Goal: Information Seeking & Learning: Find specific fact

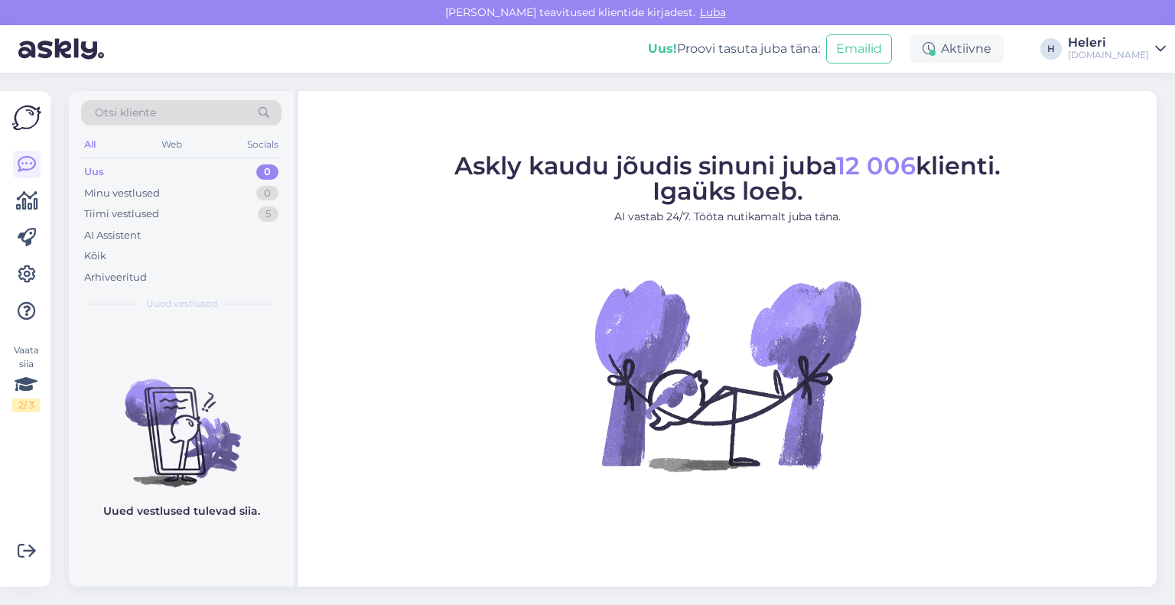
click at [220, 114] on div "Otsi kliente" at bounding box center [181, 112] width 201 height 25
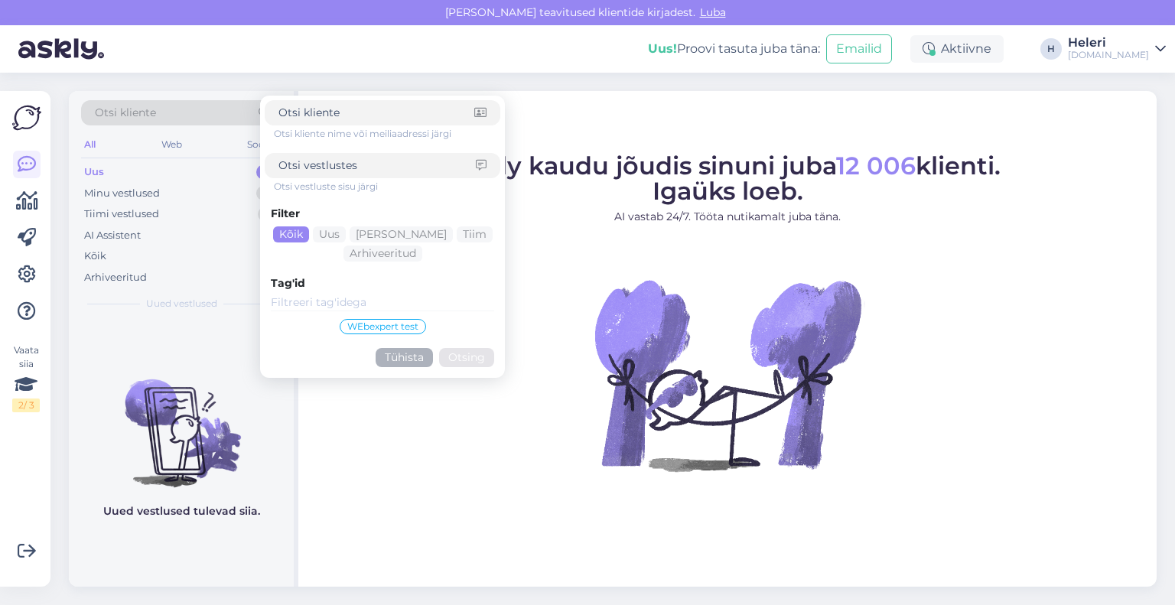
drag, startPoint x: 217, startPoint y: 114, endPoint x: 291, endPoint y: 103, distance: 74.2
click at [291, 103] on div at bounding box center [383, 112] width 236 height 25
paste input "[PERSON_NAME] <[EMAIL_ADDRESS][DOMAIN_NAME]>"
drag, startPoint x: 334, startPoint y: 110, endPoint x: 260, endPoint y: 112, distance: 73.5
click at [260, 112] on form "[PERSON_NAME] <[EMAIL_ADDRESS][DOMAIN_NAME] Otsi kliente nime või meiliaadressi…" at bounding box center [382, 237] width 245 height 282
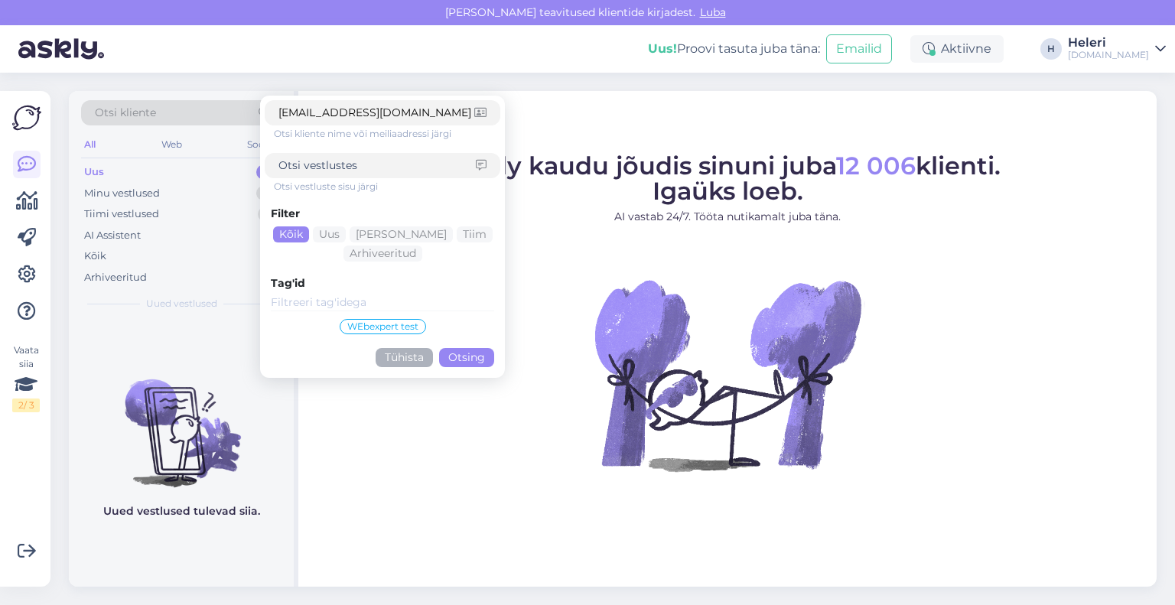
type input "[EMAIL_ADDRESS][DOMAIN_NAME]"
click at [465, 361] on button "Otsing" at bounding box center [466, 357] width 55 height 19
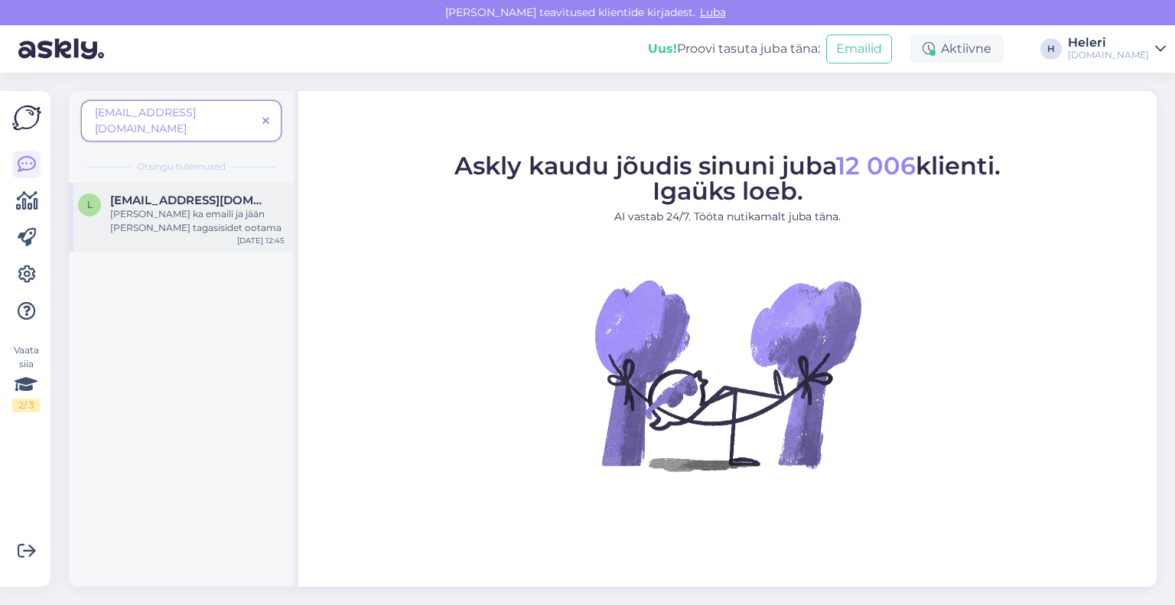
click at [156, 207] on div "[PERSON_NAME] ka emaili ja jään [PERSON_NAME] tagasisidet ootama" at bounding box center [197, 221] width 174 height 28
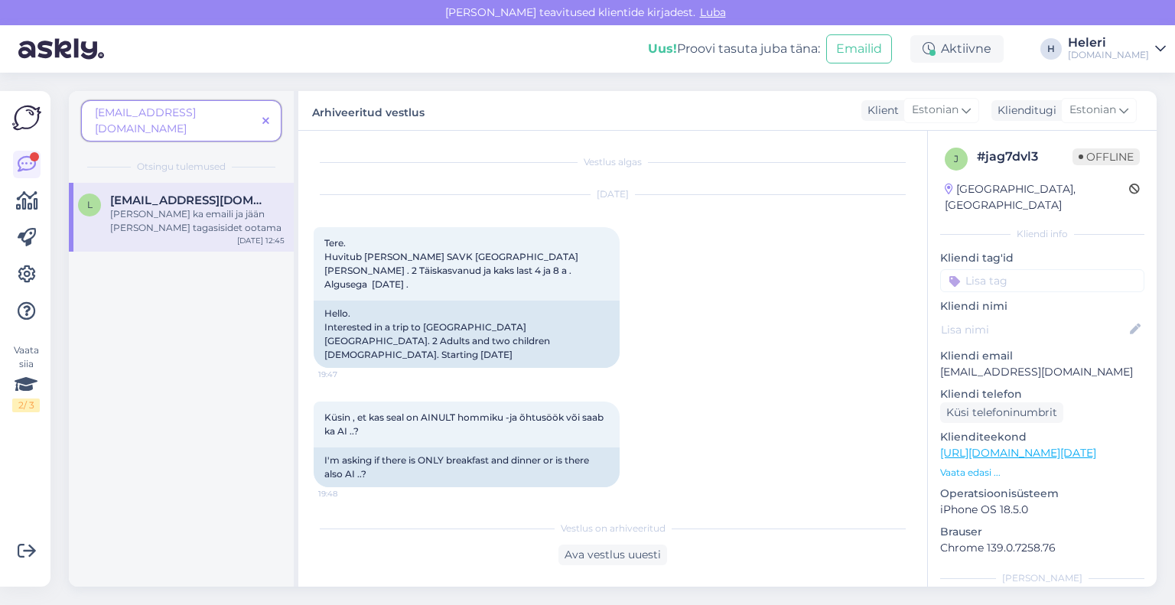
click at [1127, 55] on div "[DOMAIN_NAME]" at bounding box center [1108, 55] width 81 height 12
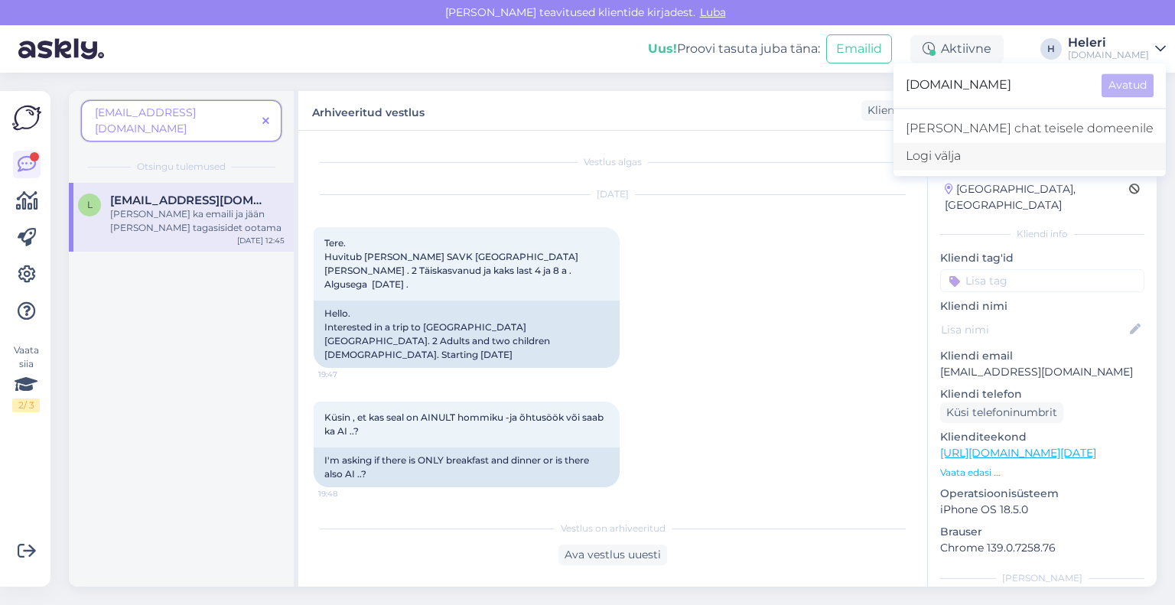
click at [1034, 160] on div "Logi välja" at bounding box center [1030, 156] width 272 height 28
